Goal: Information Seeking & Learning: Learn about a topic

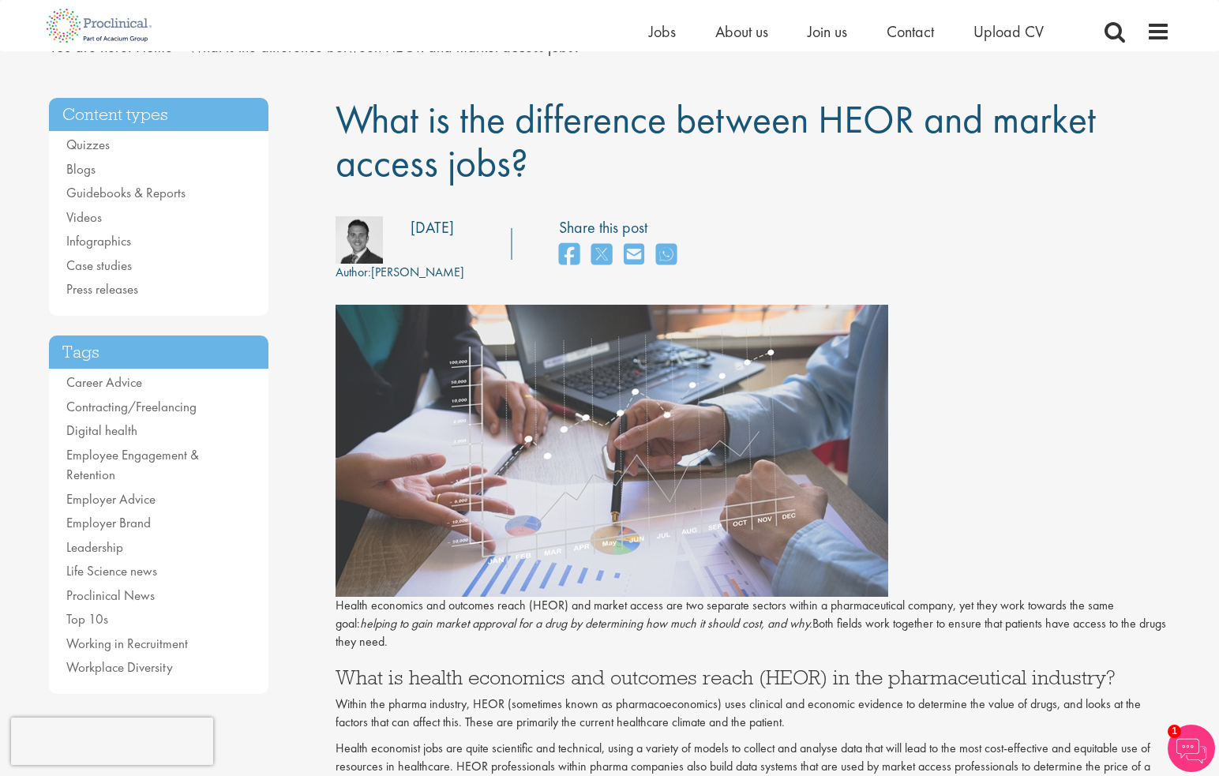
scroll to position [474, 0]
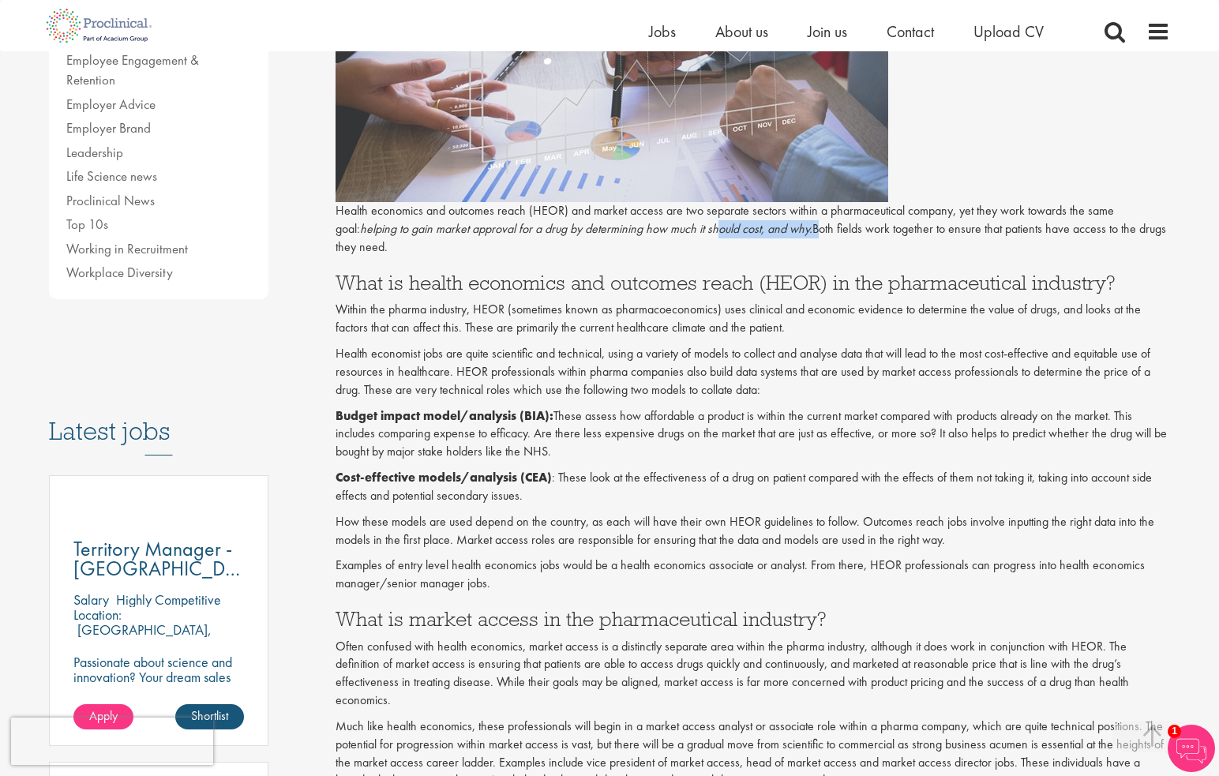
drag, startPoint x: 694, startPoint y: 235, endPoint x: 792, endPoint y: 236, distance: 97.9
click at [792, 236] on p "Health economics and outcomes reach (HEOR) and market access are two separate s…" at bounding box center [753, 229] width 835 height 54
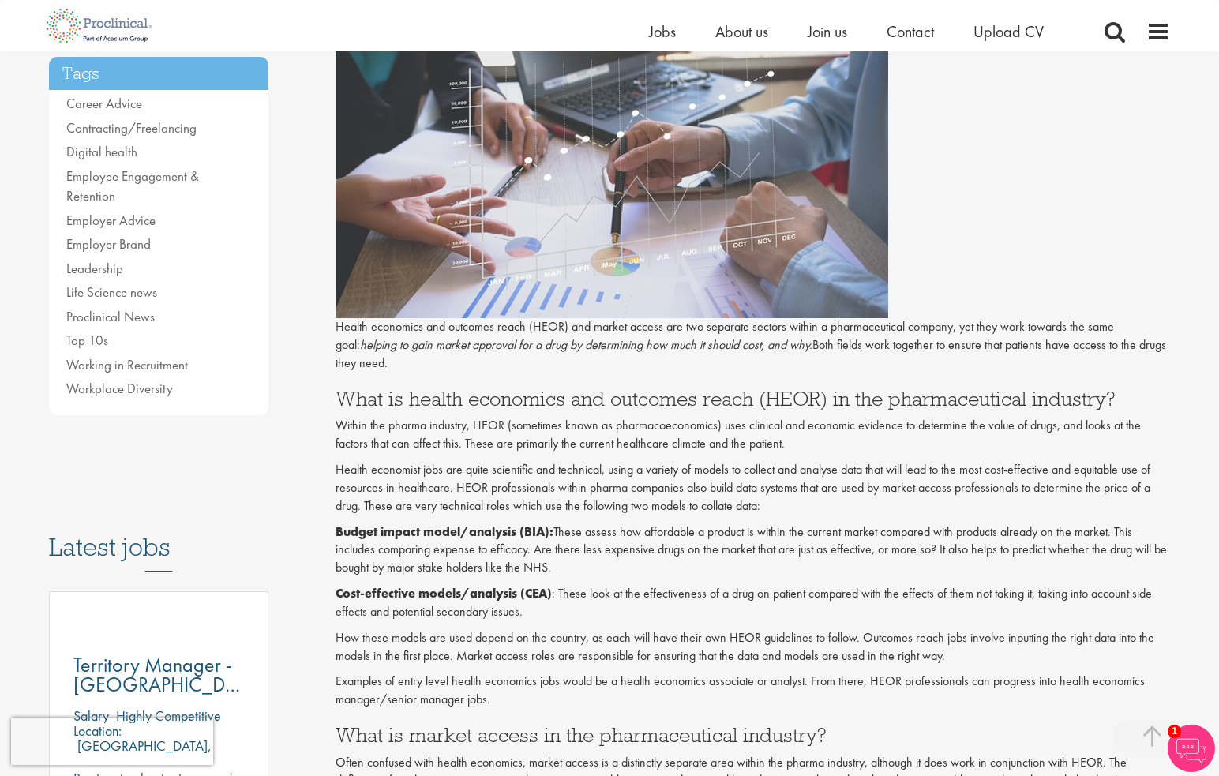
scroll to position [395, 0]
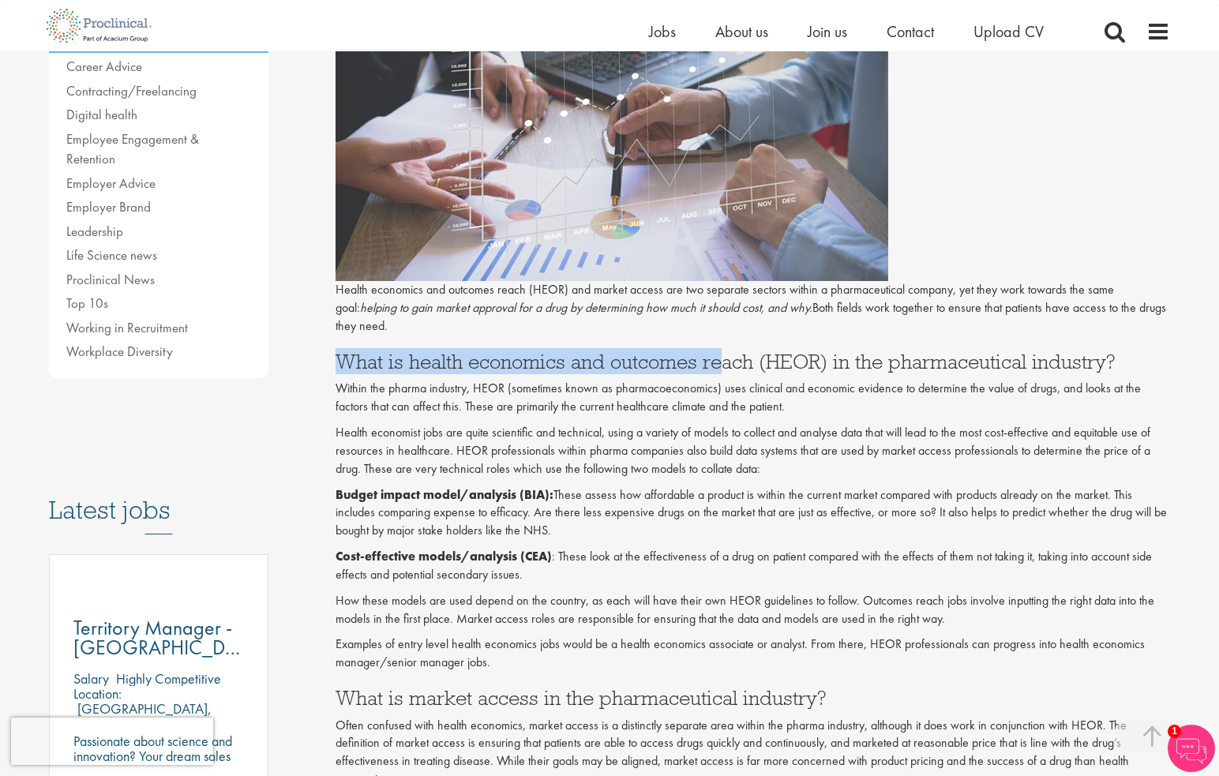
drag, startPoint x: 328, startPoint y: 366, endPoint x: 718, endPoint y: 368, distance: 390.0
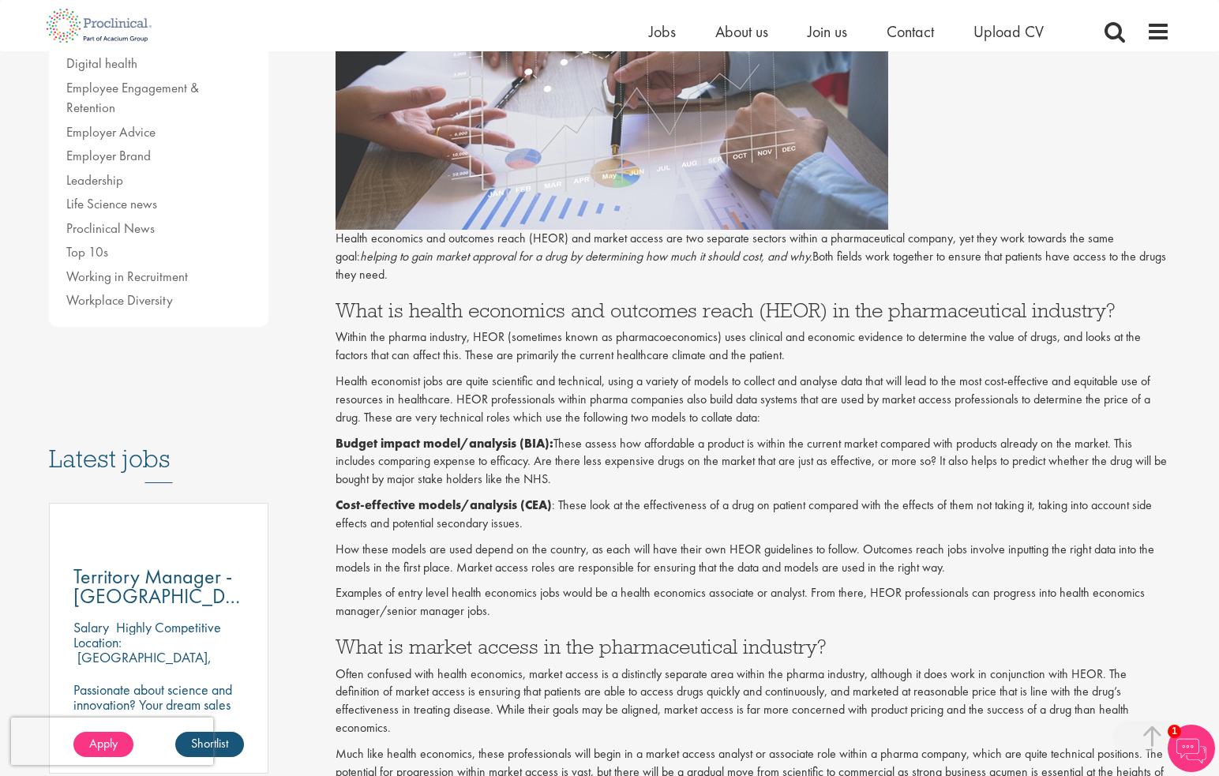
scroll to position [474, 0]
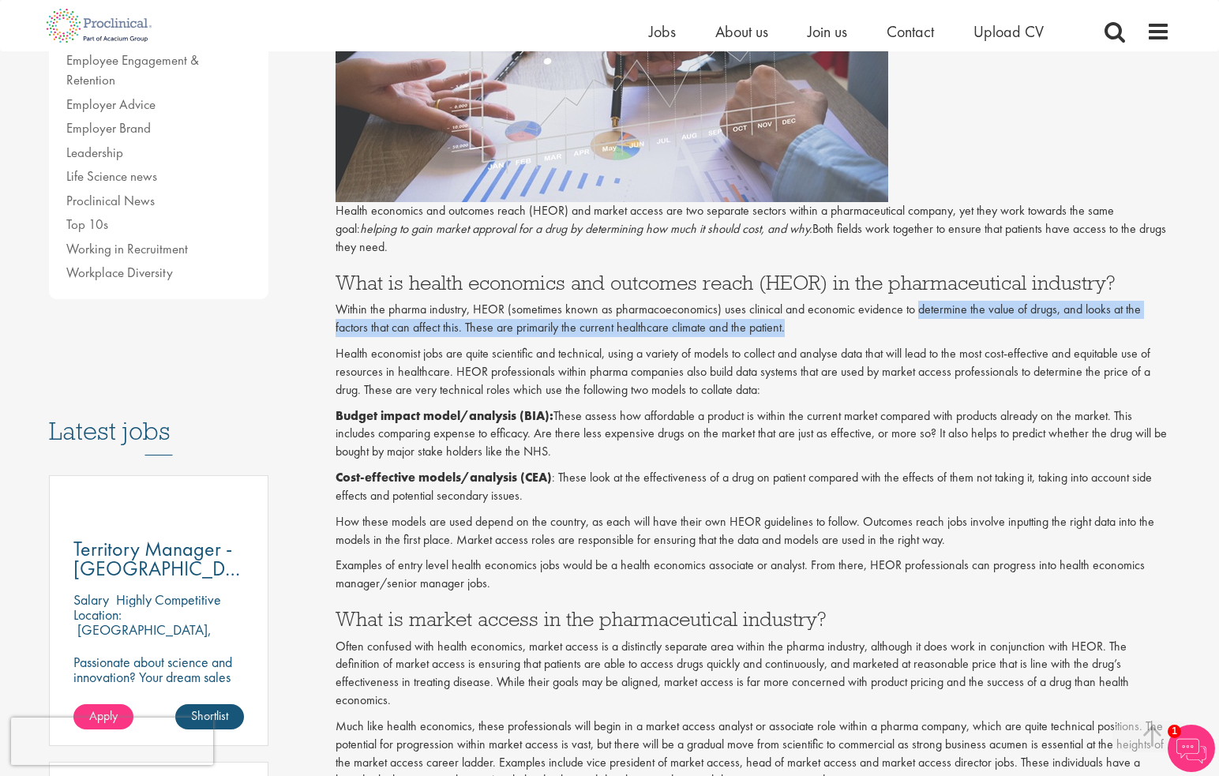
drag, startPoint x: 917, startPoint y: 312, endPoint x: 1162, endPoint y: 355, distance: 249.4
click at [1052, 321] on p "Within the pharma industry, HEOR (sometimes known as pharmacoeconomics) uses cl…" at bounding box center [753, 319] width 835 height 36
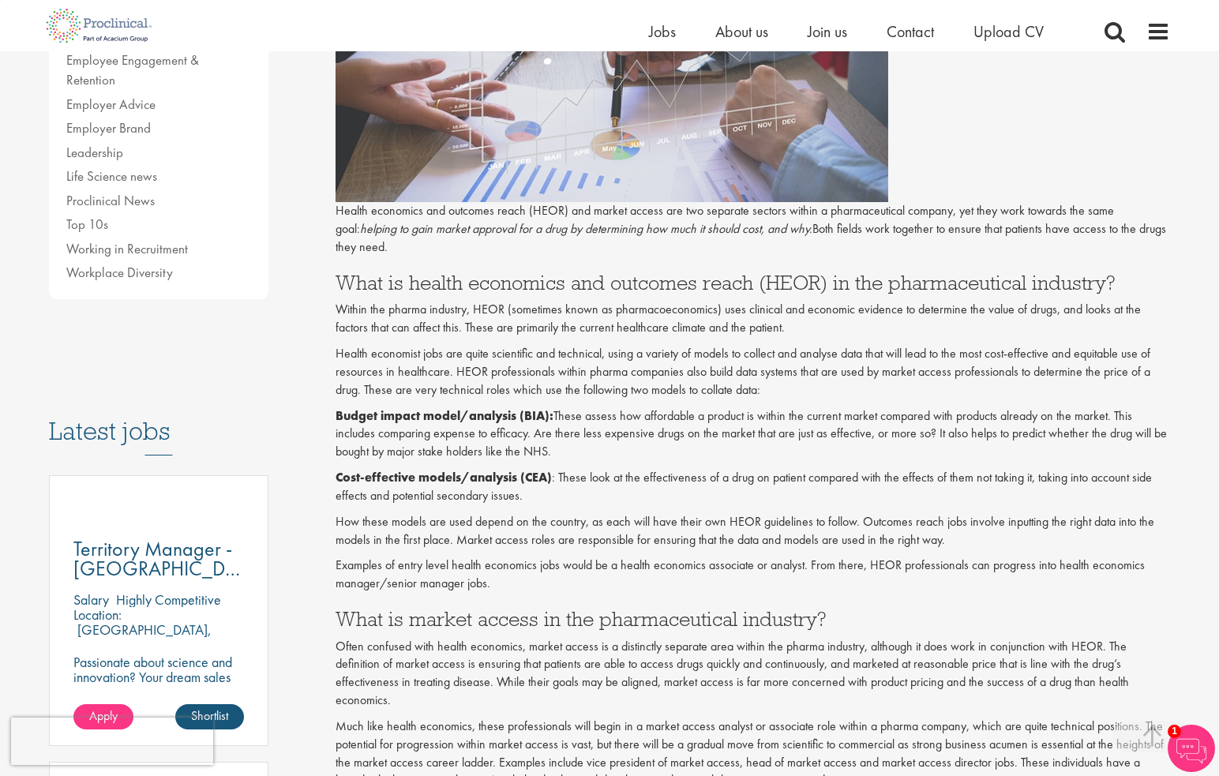
click at [1031, 418] on p "Budget impact model/analysis (BIA): These assess how affordable a product is wi…" at bounding box center [753, 434] width 835 height 54
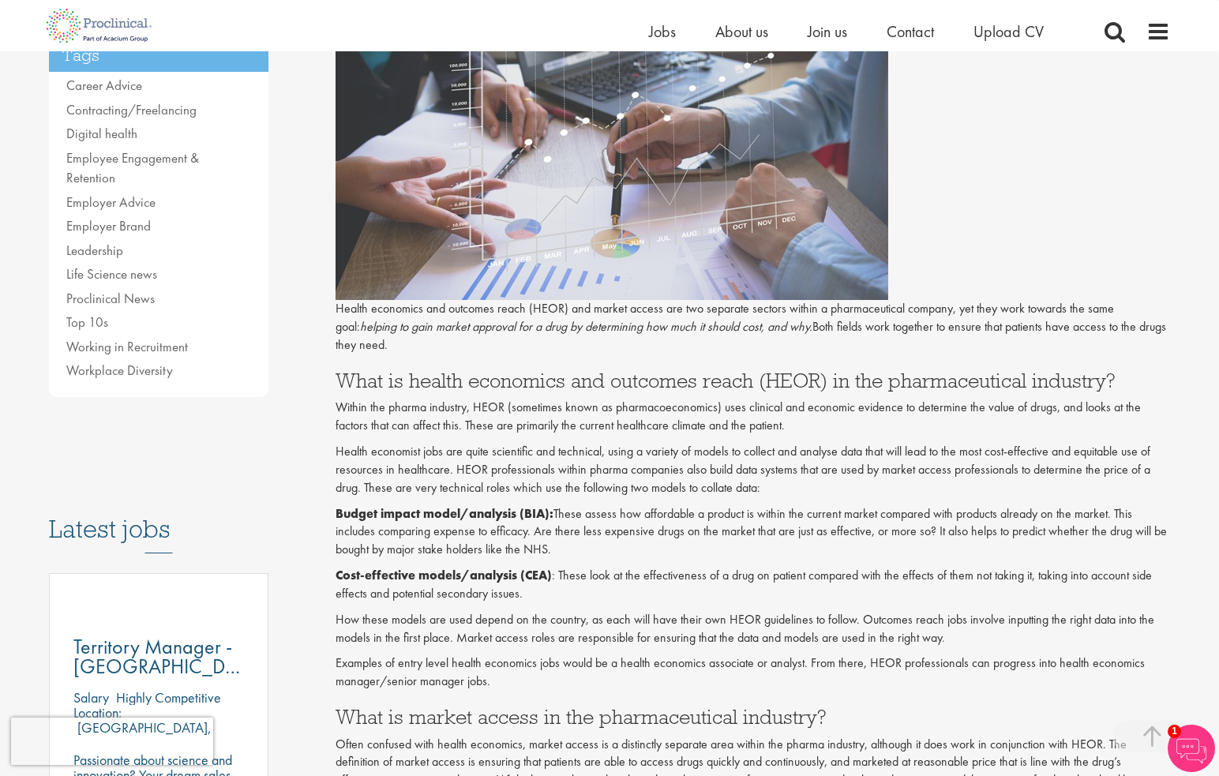
scroll to position [395, 0]
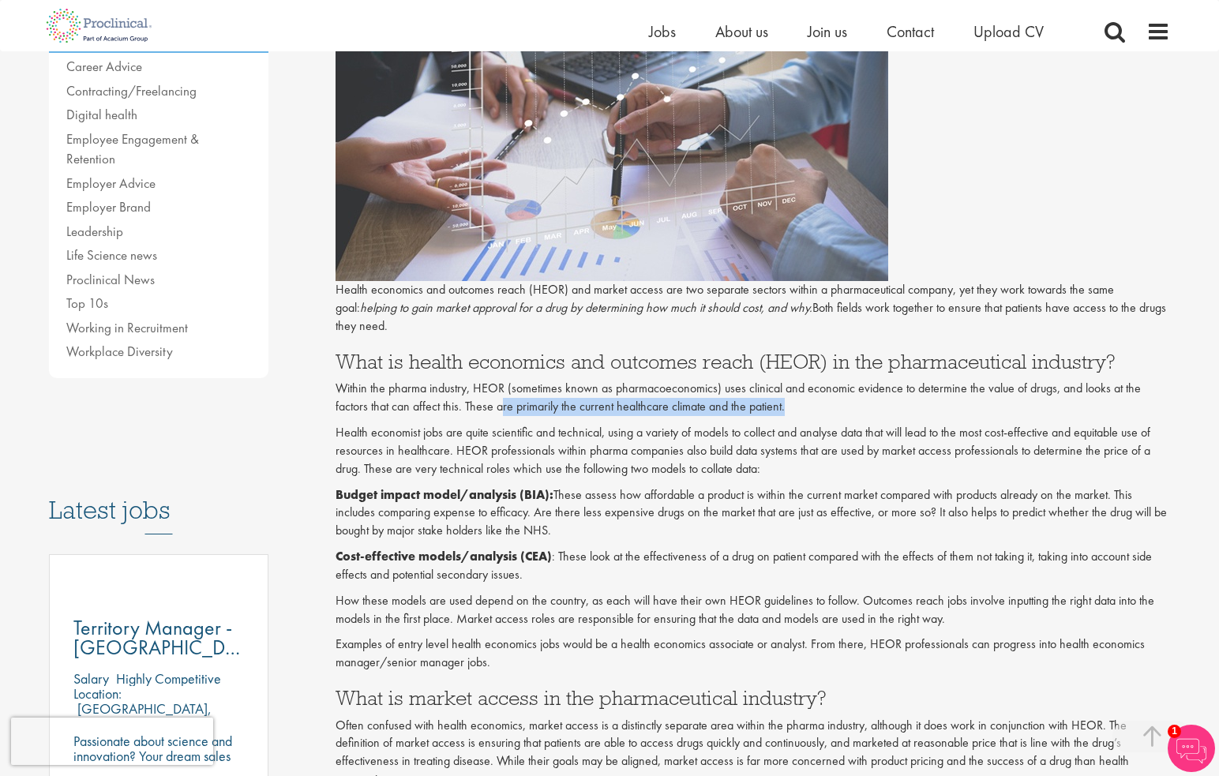
drag, startPoint x: 794, startPoint y: 412, endPoint x: 501, endPoint y: 416, distance: 293.0
click at [501, 416] on p "Within the pharma industry, HEOR (sometimes known as pharmacoeconomics) uses cl…" at bounding box center [753, 398] width 835 height 36
click at [617, 530] on p "Budget impact model/analysis (BIA): These assess how affordable a product is wi…" at bounding box center [753, 513] width 835 height 54
drag, startPoint x: 332, startPoint y: 432, endPoint x: 511, endPoint y: 427, distance: 179.3
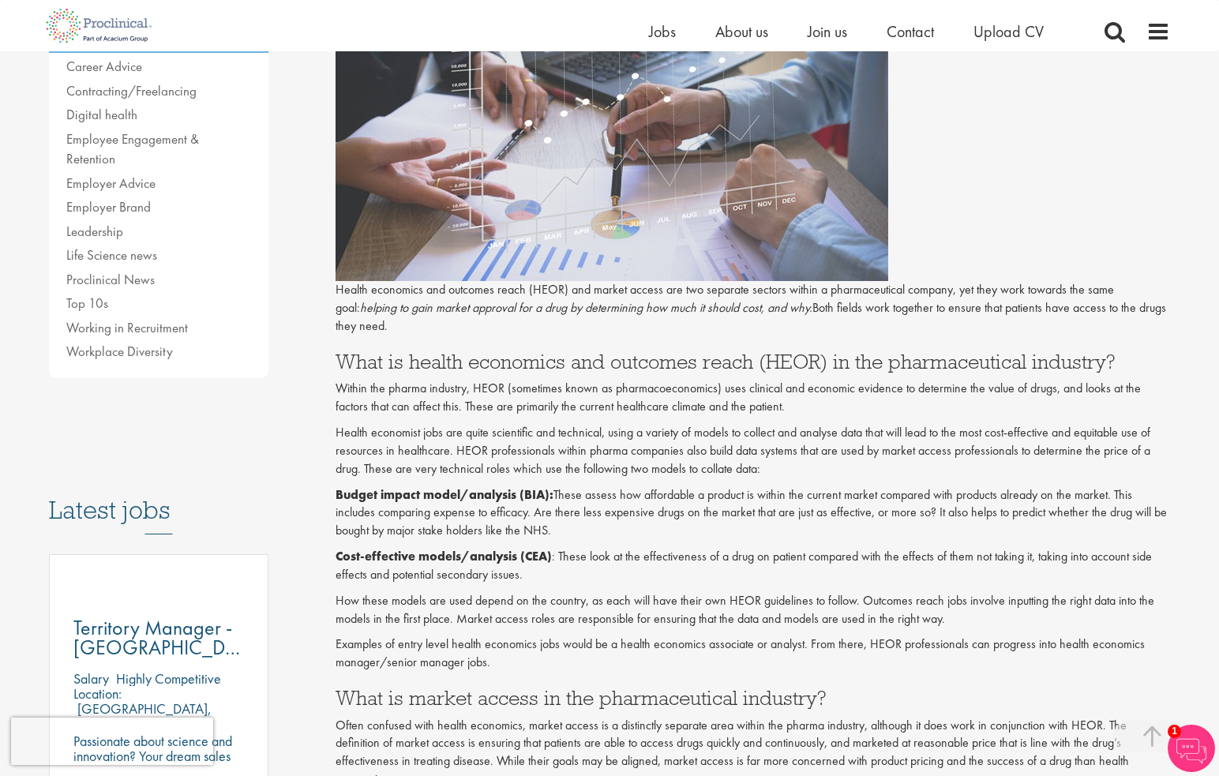
click at [500, 499] on strong "Budget impact model/analysis (BIA):" at bounding box center [445, 494] width 218 height 17
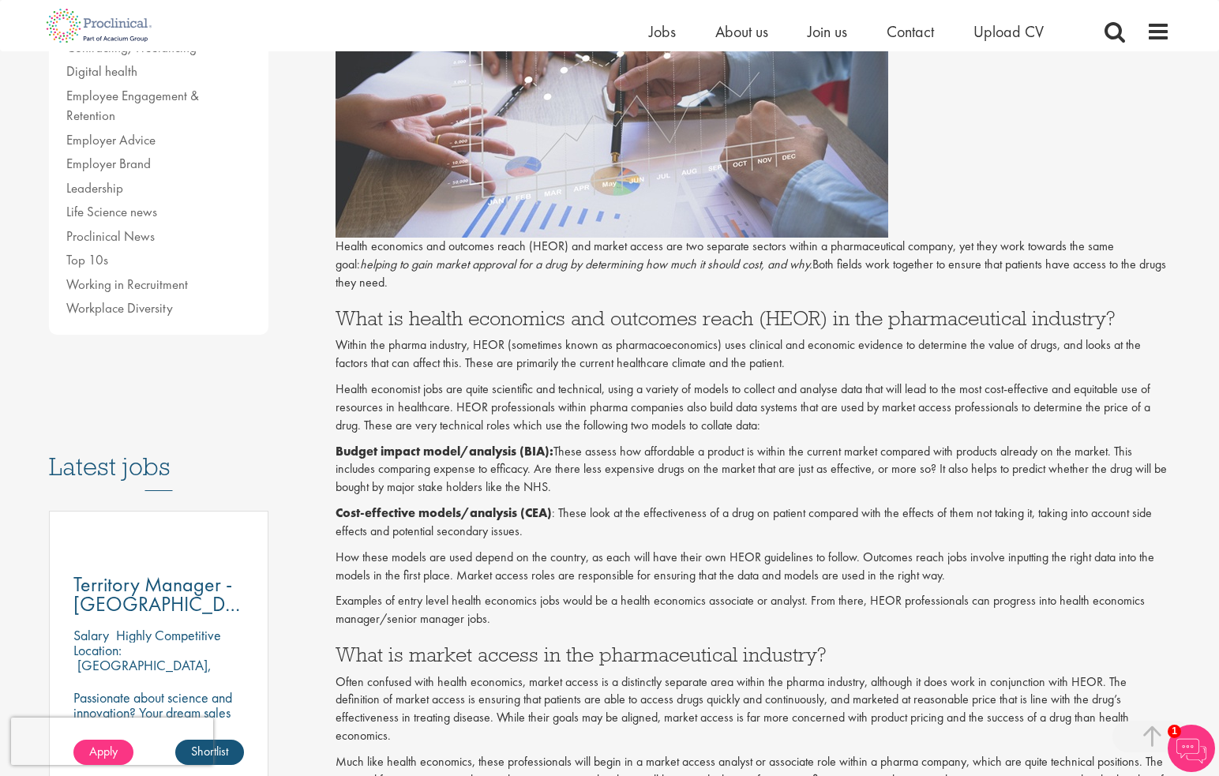
scroll to position [474, 0]
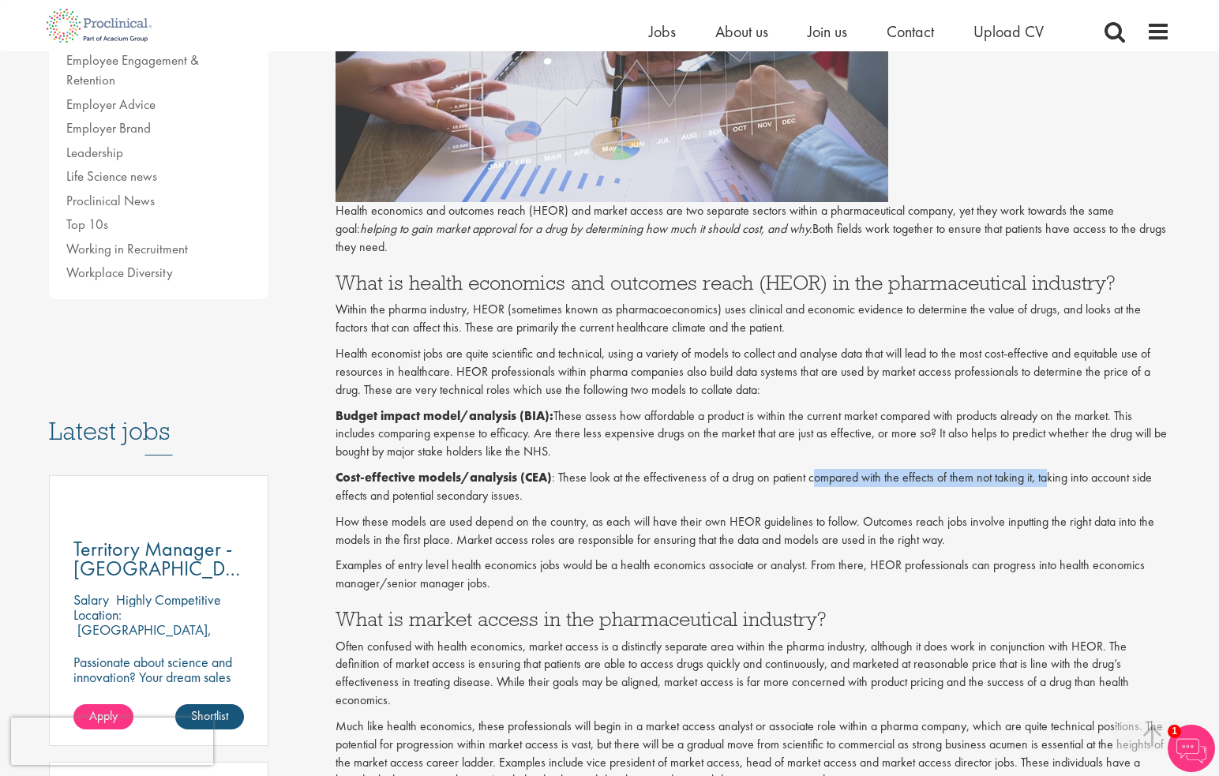
drag, startPoint x: 814, startPoint y: 473, endPoint x: 1044, endPoint y: 473, distance: 229.8
click at [1044, 473] on p "Cost-effective models/analysis (CEA) : These look at the effectiveness of a dru…" at bounding box center [753, 487] width 835 height 36
click at [1022, 502] on p "Cost-effective models/analysis (CEA) : These look at the effectiveness of a dru…" at bounding box center [753, 487] width 835 height 36
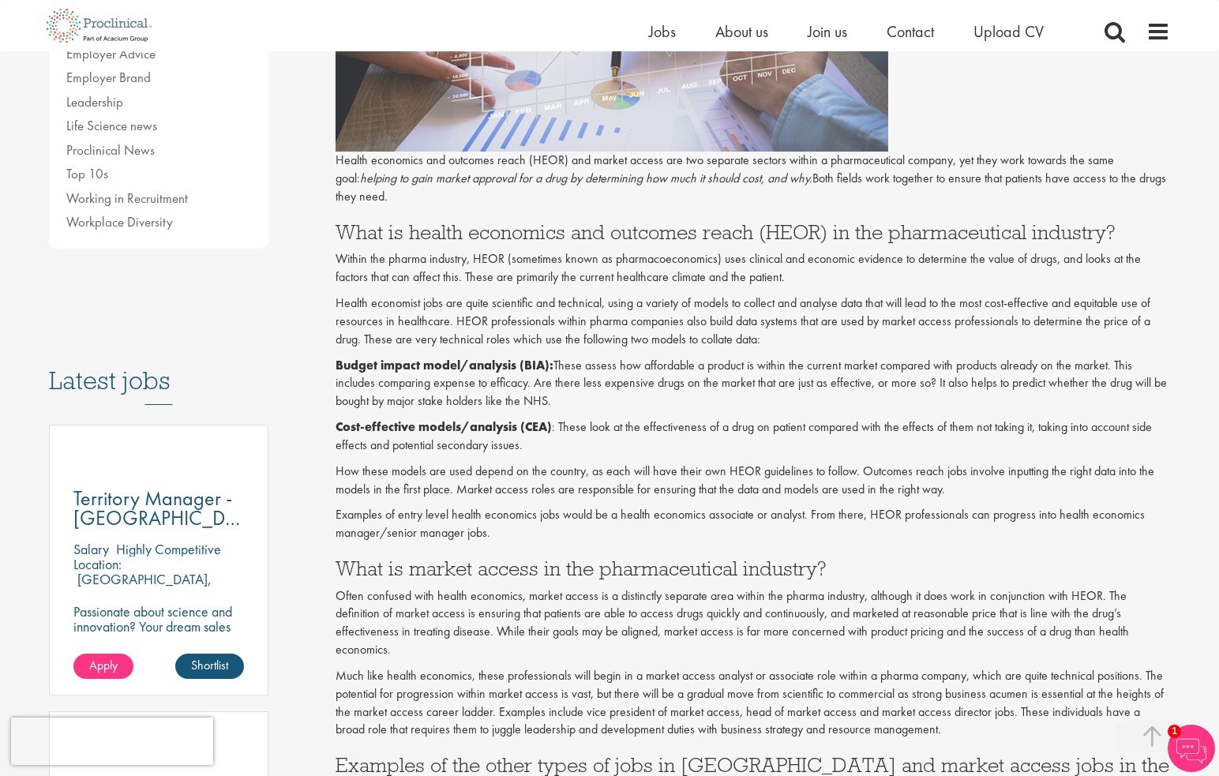
scroll to position [553, 0]
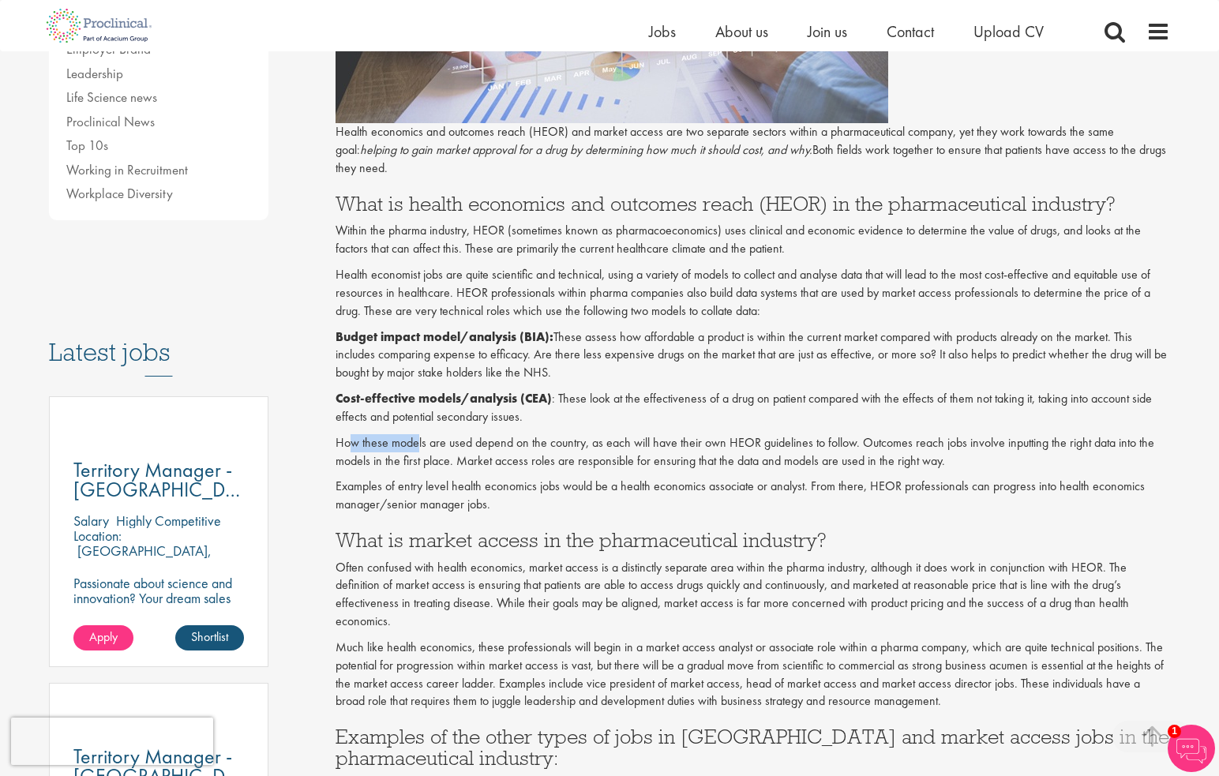
drag, startPoint x: 348, startPoint y: 444, endPoint x: 418, endPoint y: 444, distance: 70.3
click at [418, 444] on p "How these models are used depend on the country, as each will have their own HE…" at bounding box center [753, 452] width 835 height 36
click at [459, 488] on p "Examples of entry level health economics jobs would be a health economics assoc…" at bounding box center [753, 496] width 835 height 36
drag, startPoint x: 794, startPoint y: 442, endPoint x: 869, endPoint y: 444, distance: 75.0
click at [869, 444] on p "How these models are used depend on the country, as each will have their own HE…" at bounding box center [753, 452] width 835 height 36
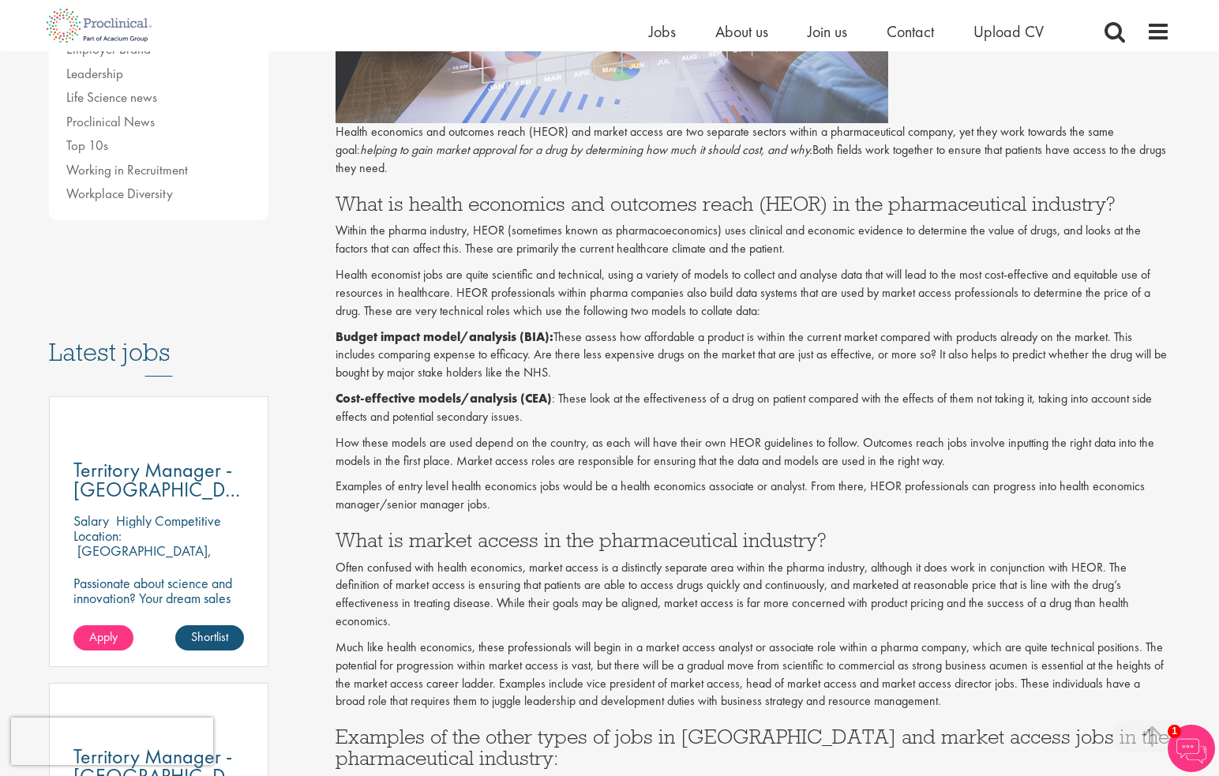
click at [863, 464] on p "How these models are used depend on the country, as each will have their own HE…" at bounding box center [753, 452] width 835 height 36
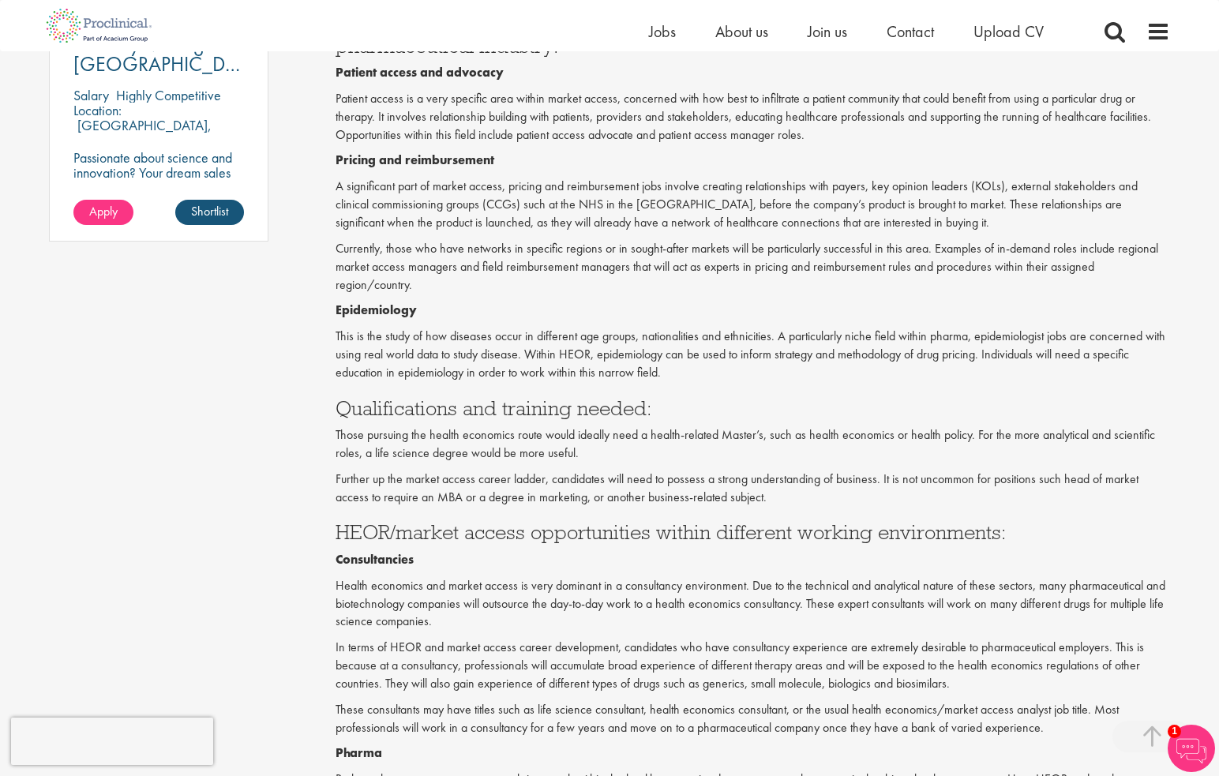
scroll to position [1263, 0]
drag, startPoint x: 581, startPoint y: 394, endPoint x: 323, endPoint y: 403, distance: 258.4
click at [321, 403] on div "Content types Quizzes Blogs Guidebooks & Reports Videos Infographics Case studi…" at bounding box center [609, 20] width 1145 height 2229
click at [683, 433] on p "Those pursuing the health economics route would ideally need a health-related M…" at bounding box center [753, 446] width 835 height 36
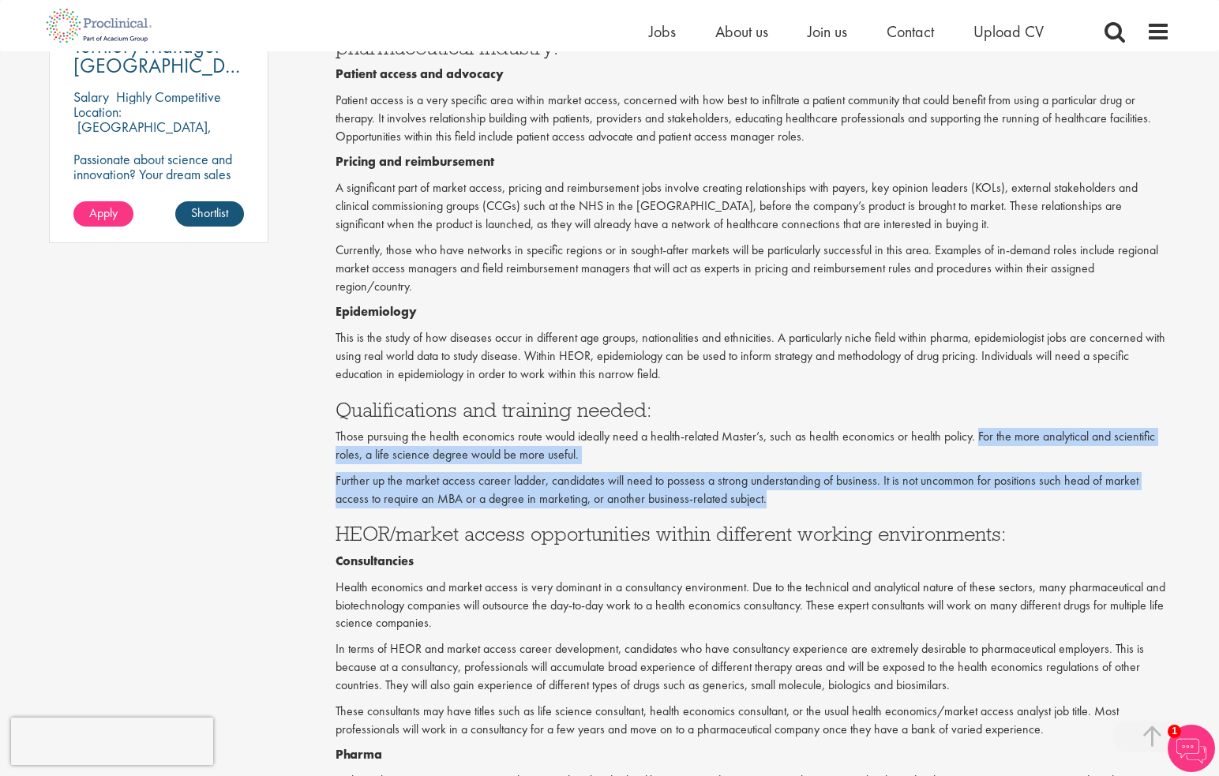
drag, startPoint x: 978, startPoint y: 420, endPoint x: 1012, endPoint y: 478, distance: 66.9
click at [1012, 478] on div "Health economics and outcomes reach (HEOR) and market access are two separate s…" at bounding box center [753, 238] width 835 height 1650
click at [1013, 472] on p "Further up the market access career ladder, candidates will need to possess a s…" at bounding box center [753, 490] width 835 height 36
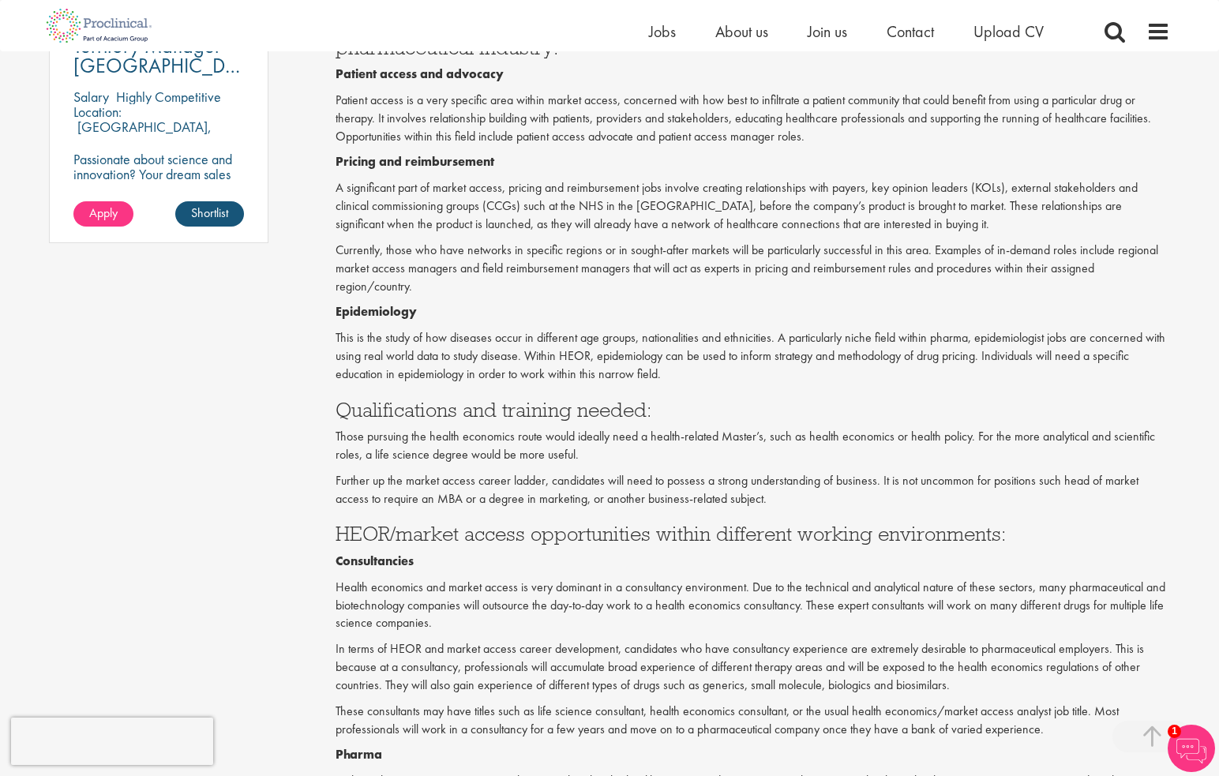
click at [840, 502] on div "Health economics and outcomes reach (HEOR) and market access are two separate s…" at bounding box center [753, 238] width 835 height 1650
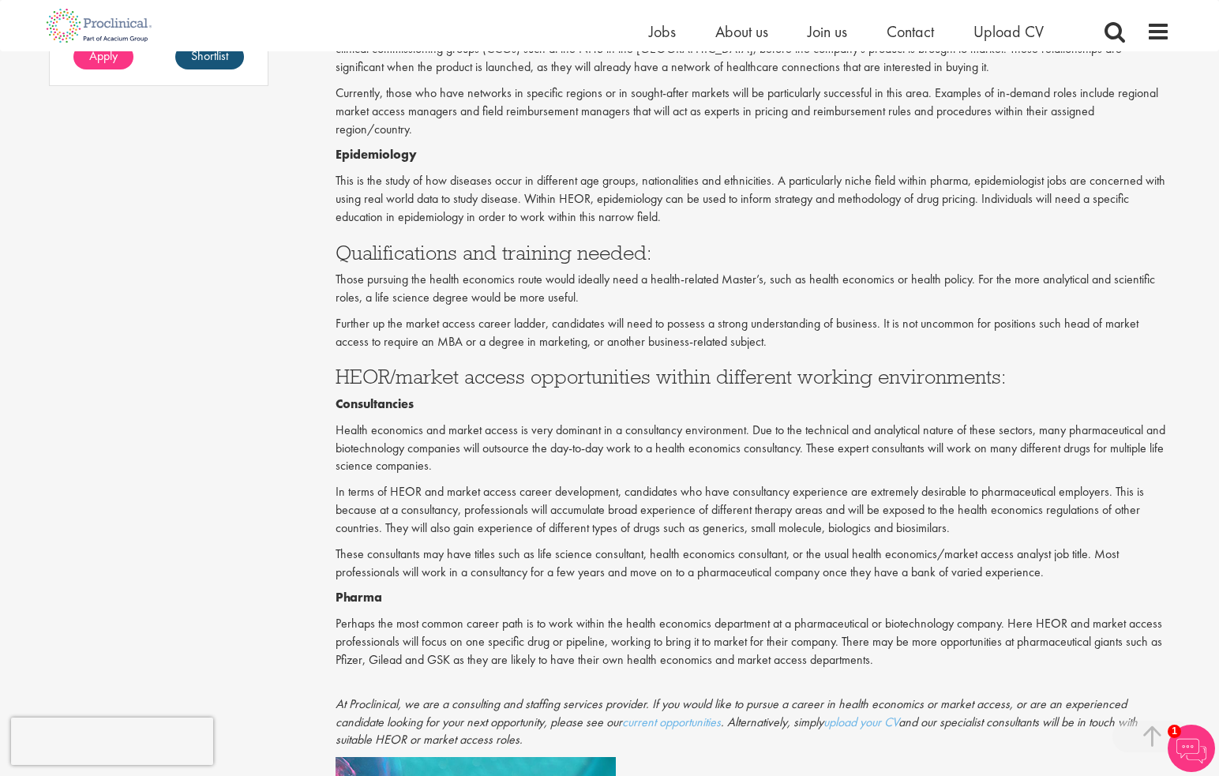
scroll to position [1421, 0]
click at [414, 344] on div "Health economics and outcomes reach (HEOR) and market access are two separate s…" at bounding box center [753, 80] width 835 height 1650
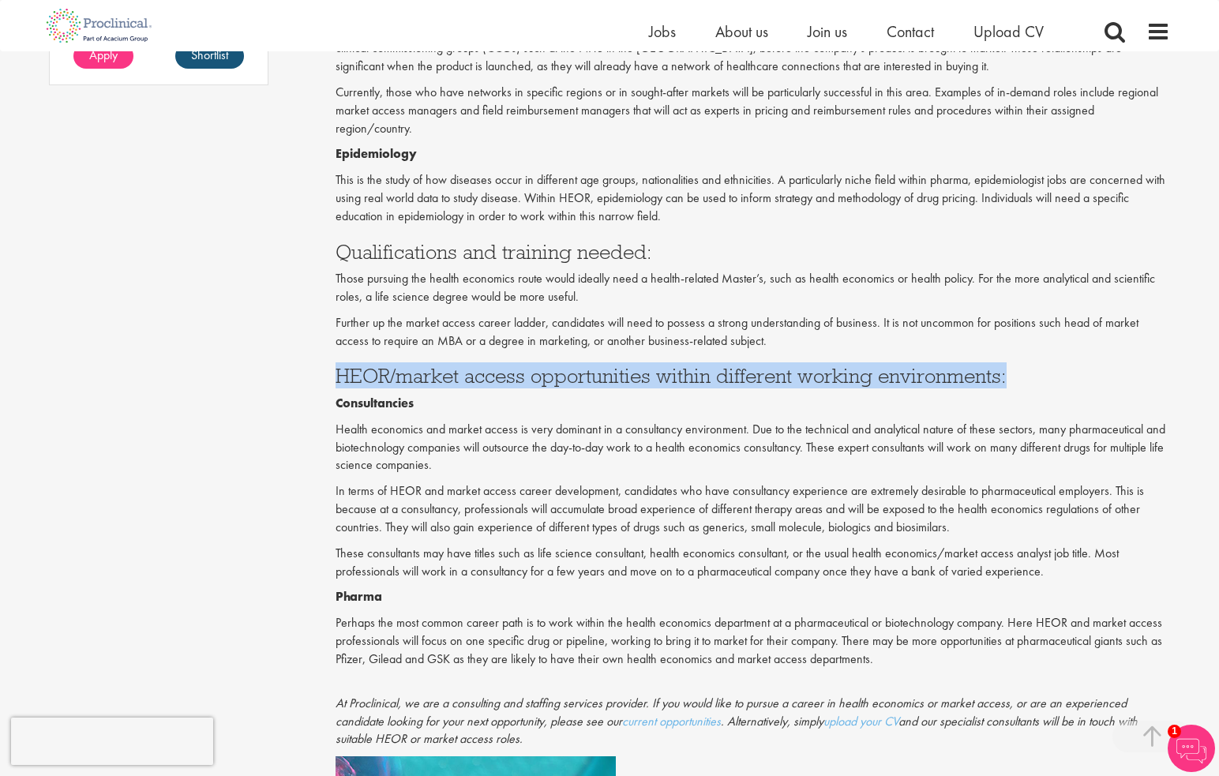
drag, startPoint x: 330, startPoint y: 365, endPoint x: 1021, endPoint y: 366, distance: 690.9
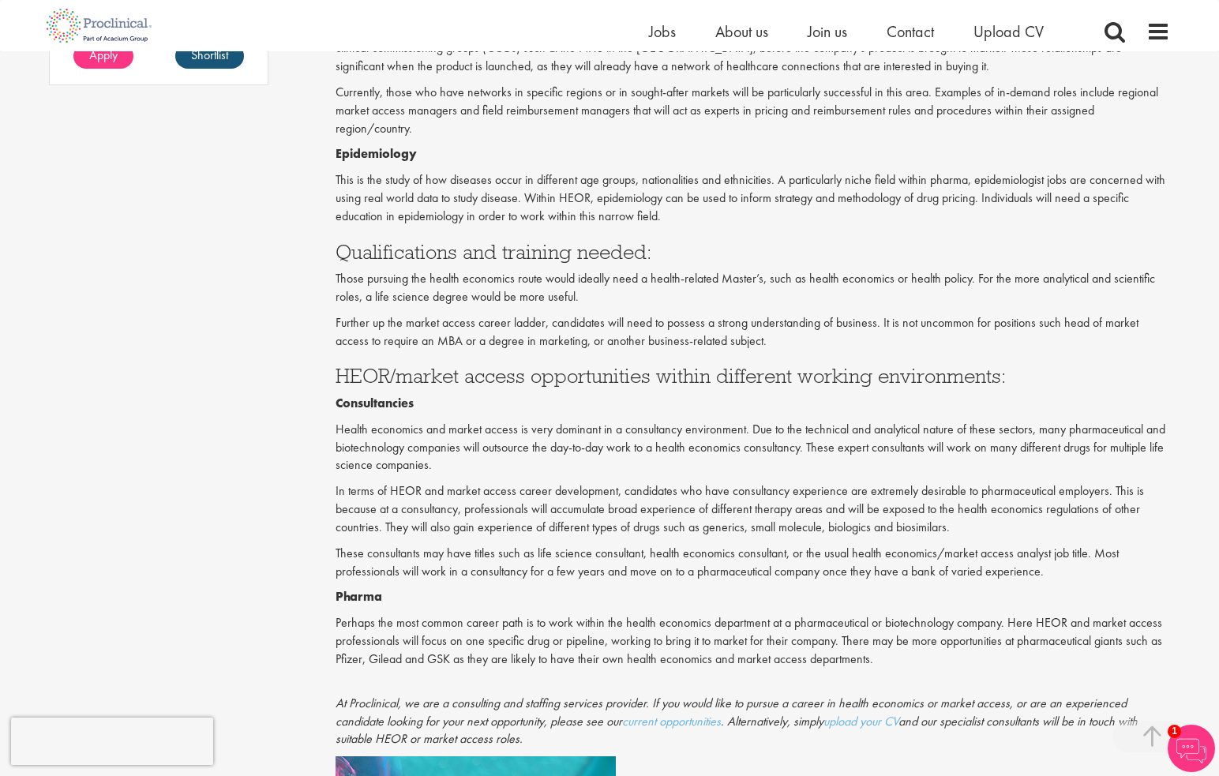
click at [1011, 434] on p "Health economics and market access is very dominant in a consultancy environmen…" at bounding box center [753, 448] width 835 height 54
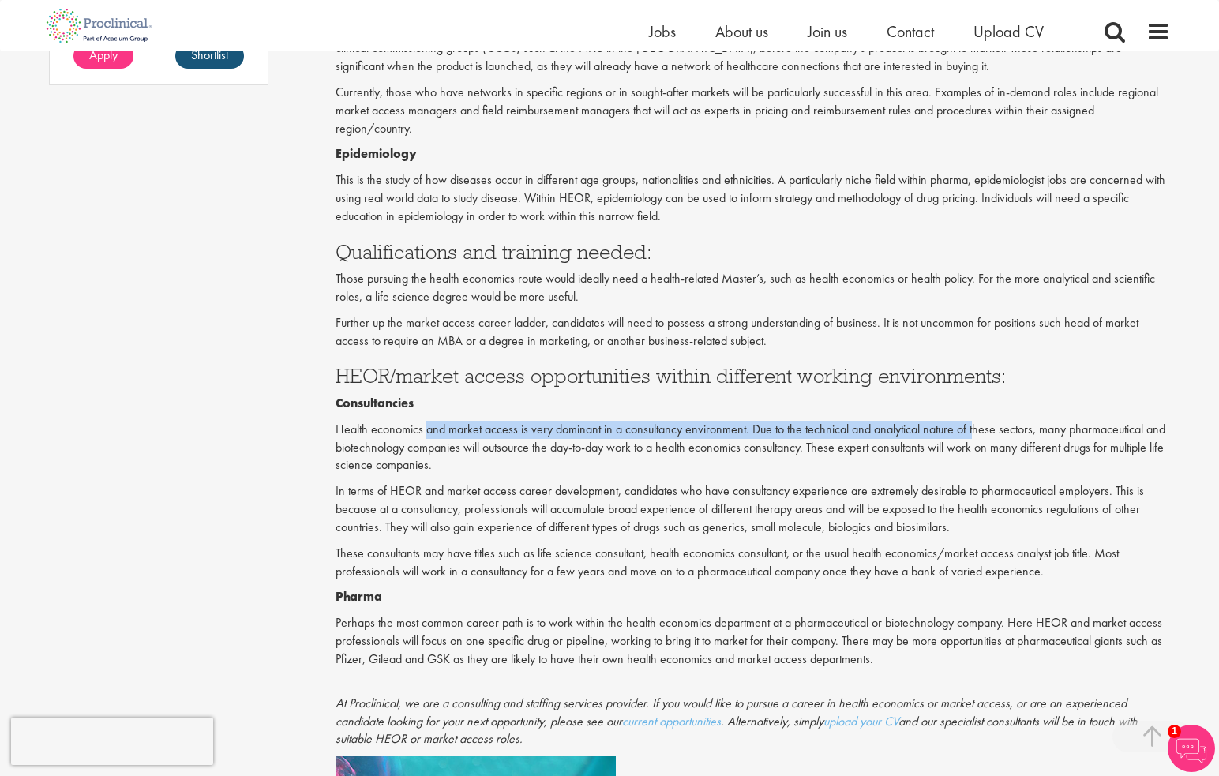
drag, startPoint x: 972, startPoint y: 400, endPoint x: 406, endPoint y: 407, distance: 566.2
click at [406, 407] on div "Health economics and outcomes reach (HEOR) and market access are two separate s…" at bounding box center [753, 80] width 835 height 1650
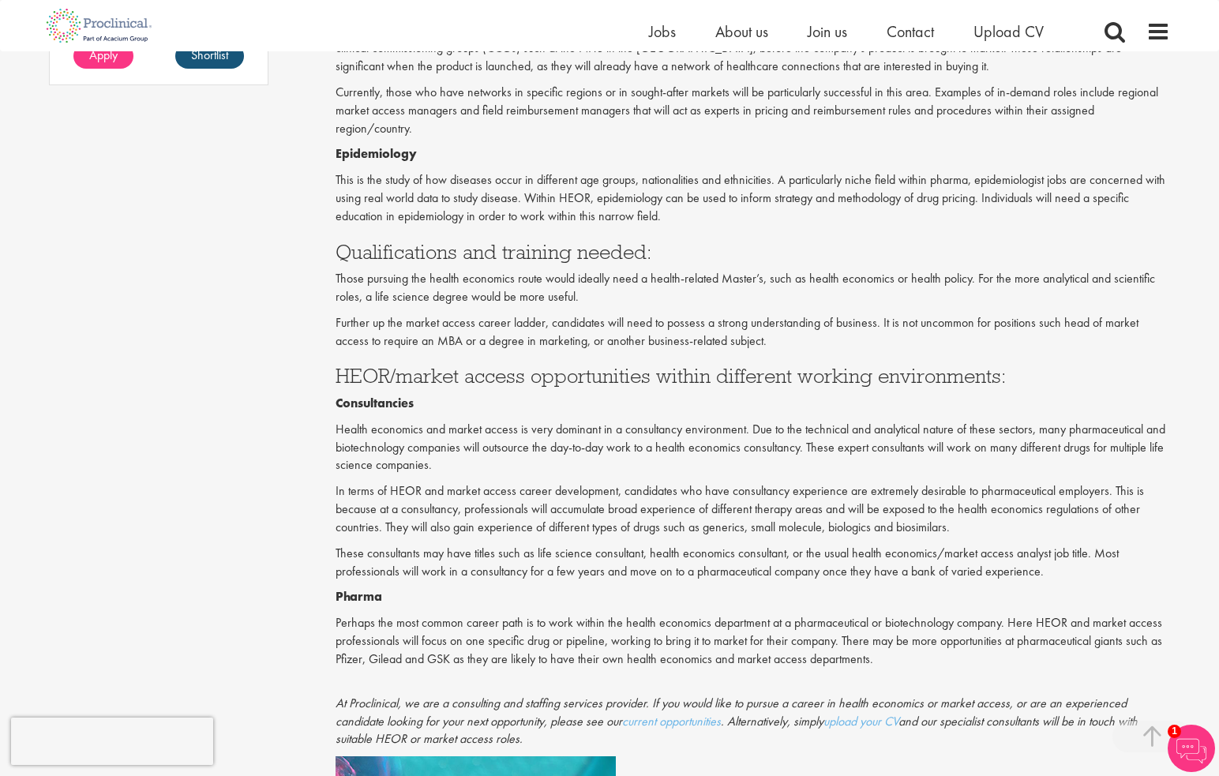
click at [438, 457] on div "Health economics and outcomes reach (HEOR) and market access are two separate s…" at bounding box center [753, 80] width 835 height 1650
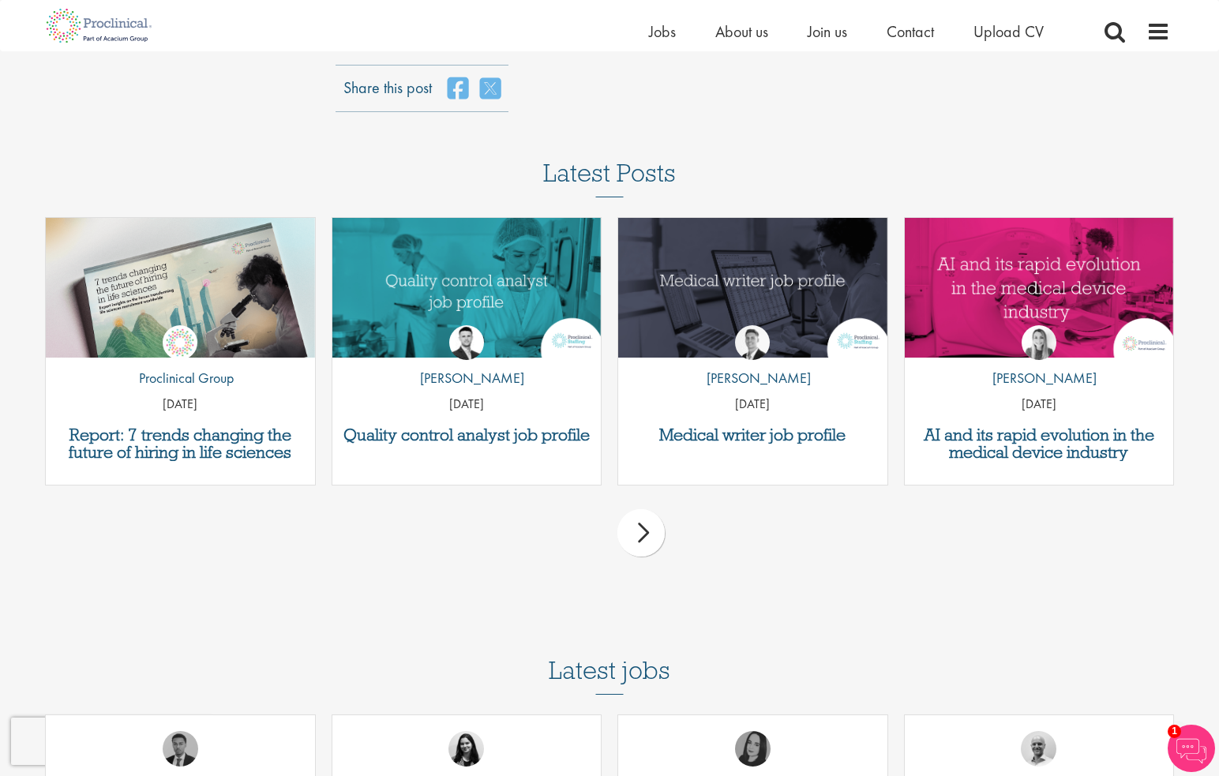
scroll to position [2527, 0]
